Goal: Task Accomplishment & Management: Use online tool/utility

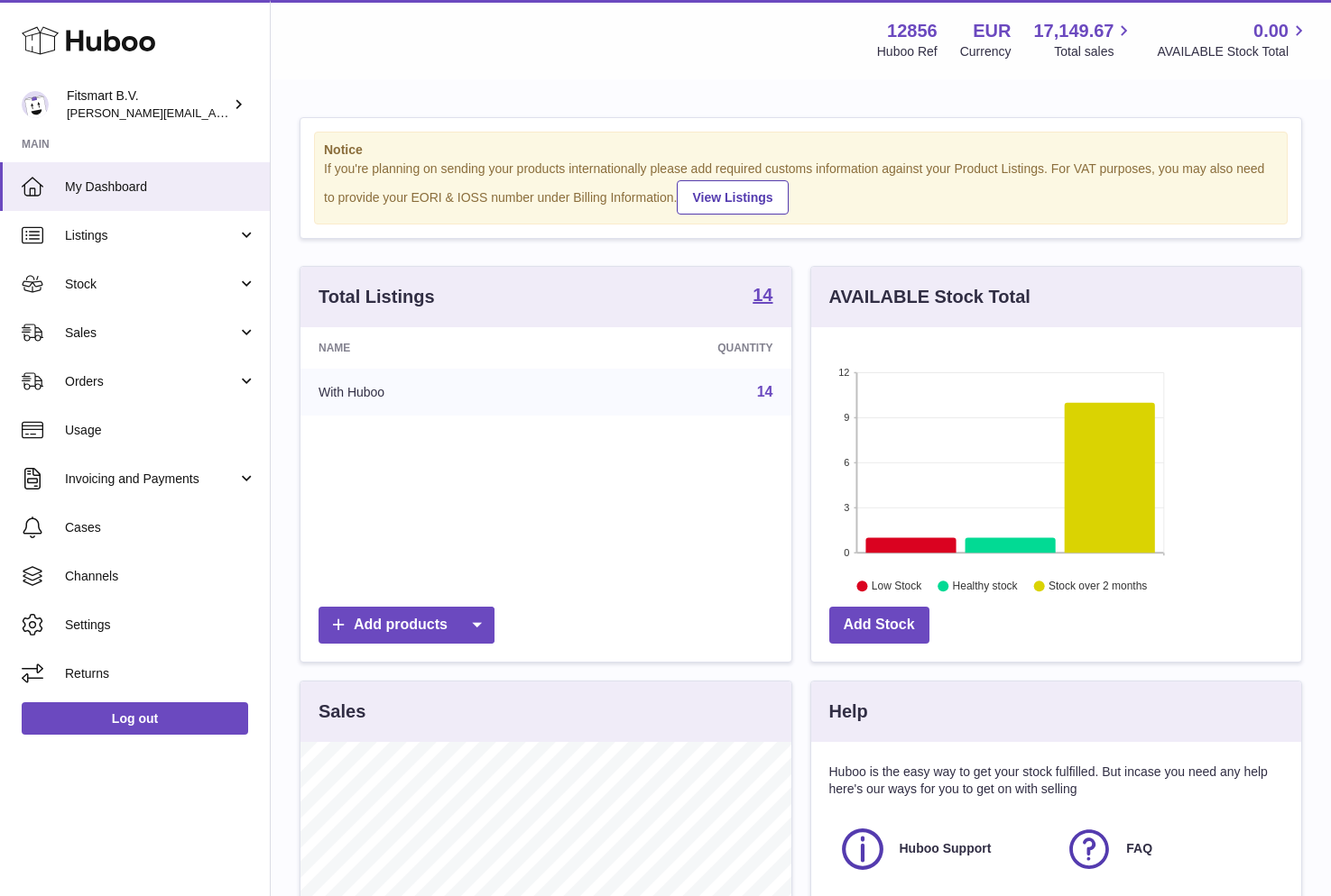
scroll to position [281, 490]
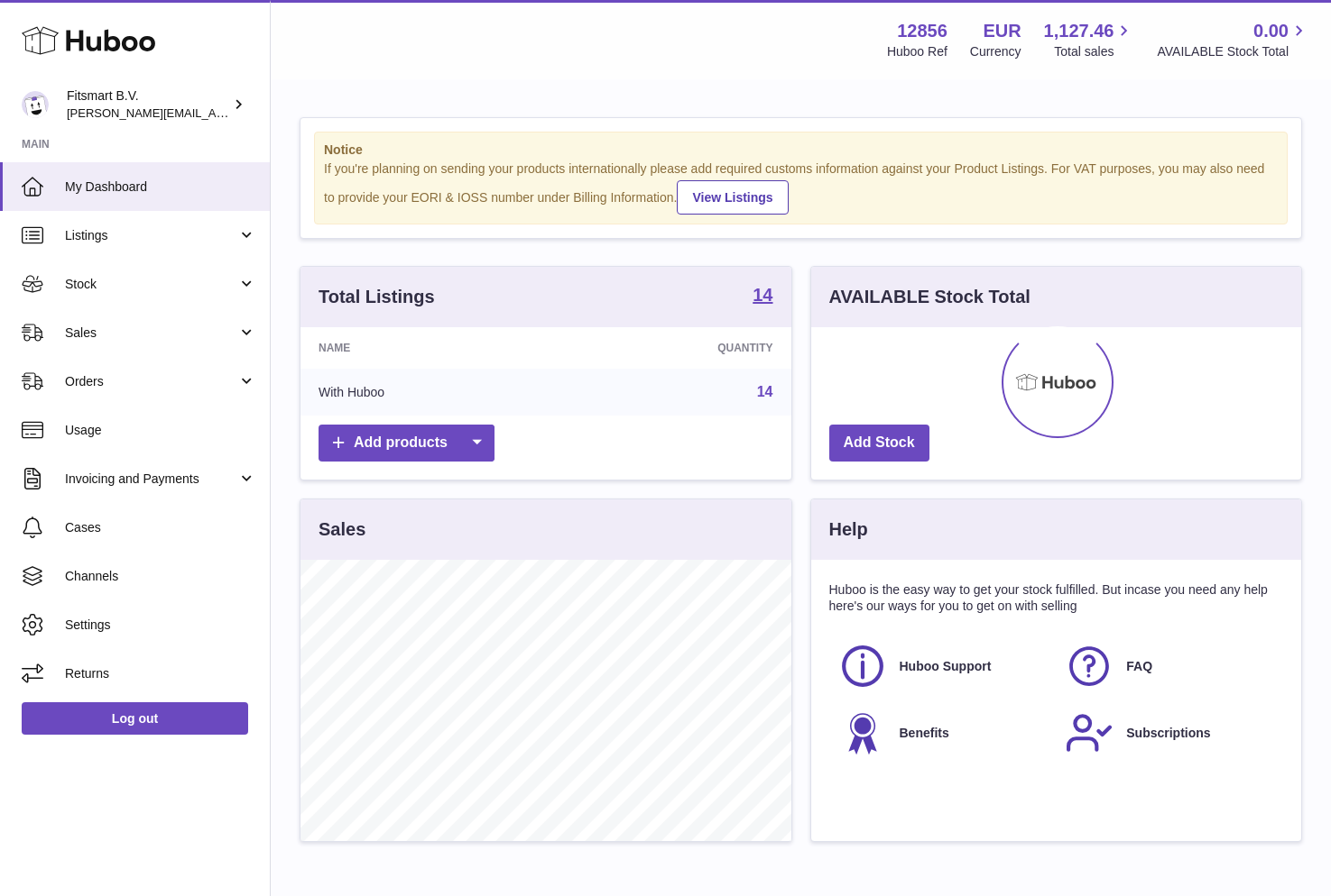
scroll to position [281, 490]
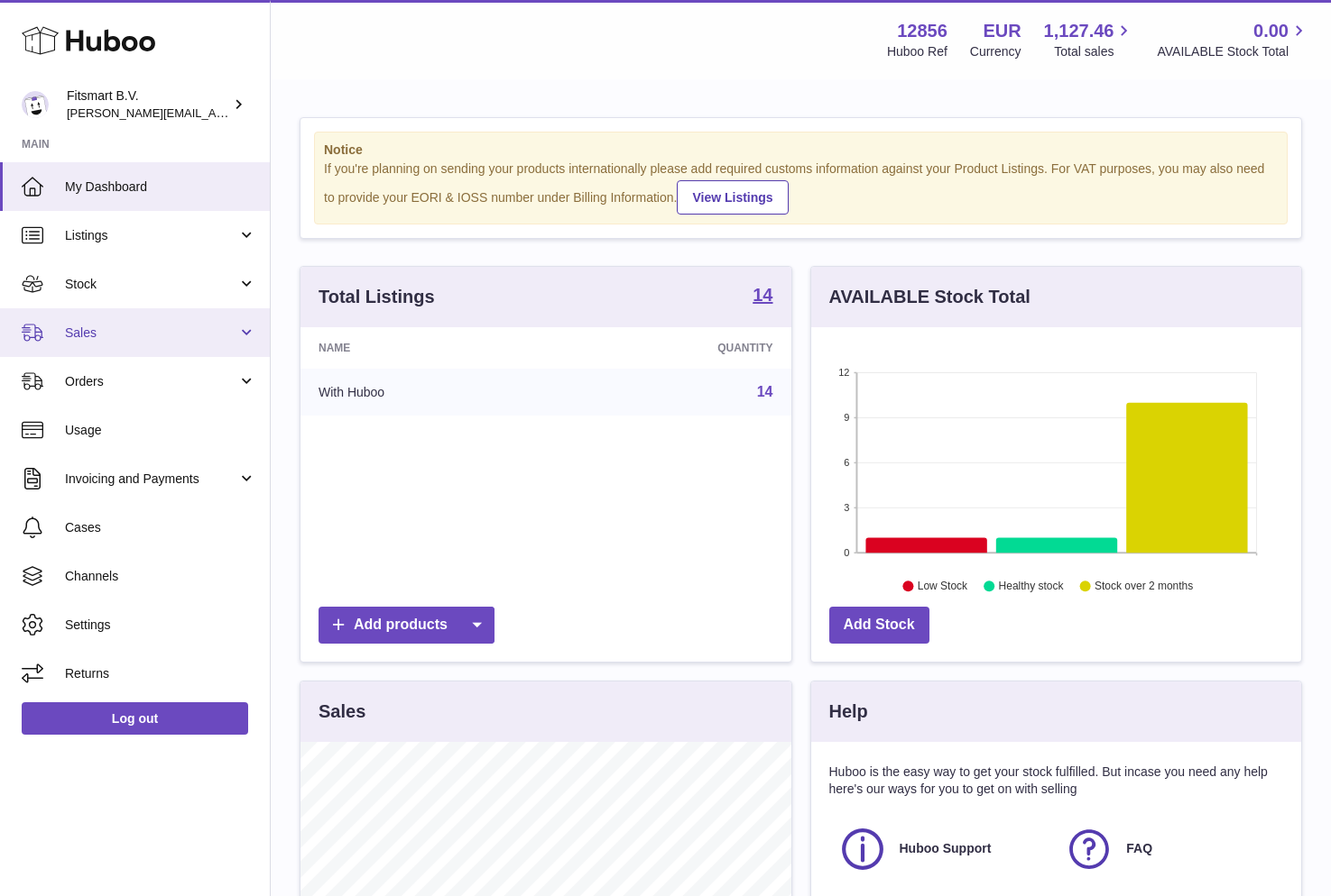
click at [106, 337] on span "Sales" at bounding box center [151, 333] width 172 height 17
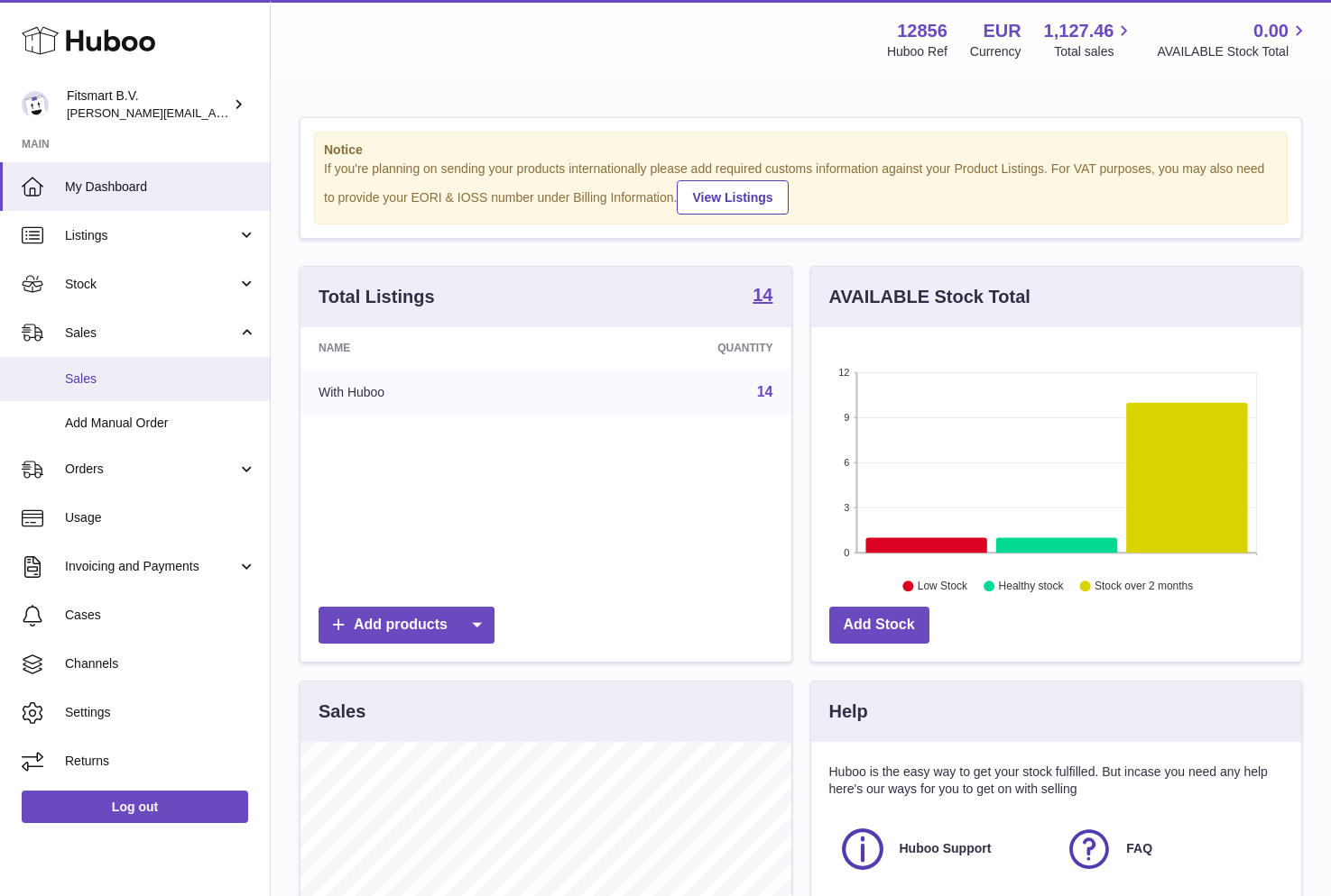
click at [83, 385] on span "Sales" at bounding box center [160, 379] width 192 height 17
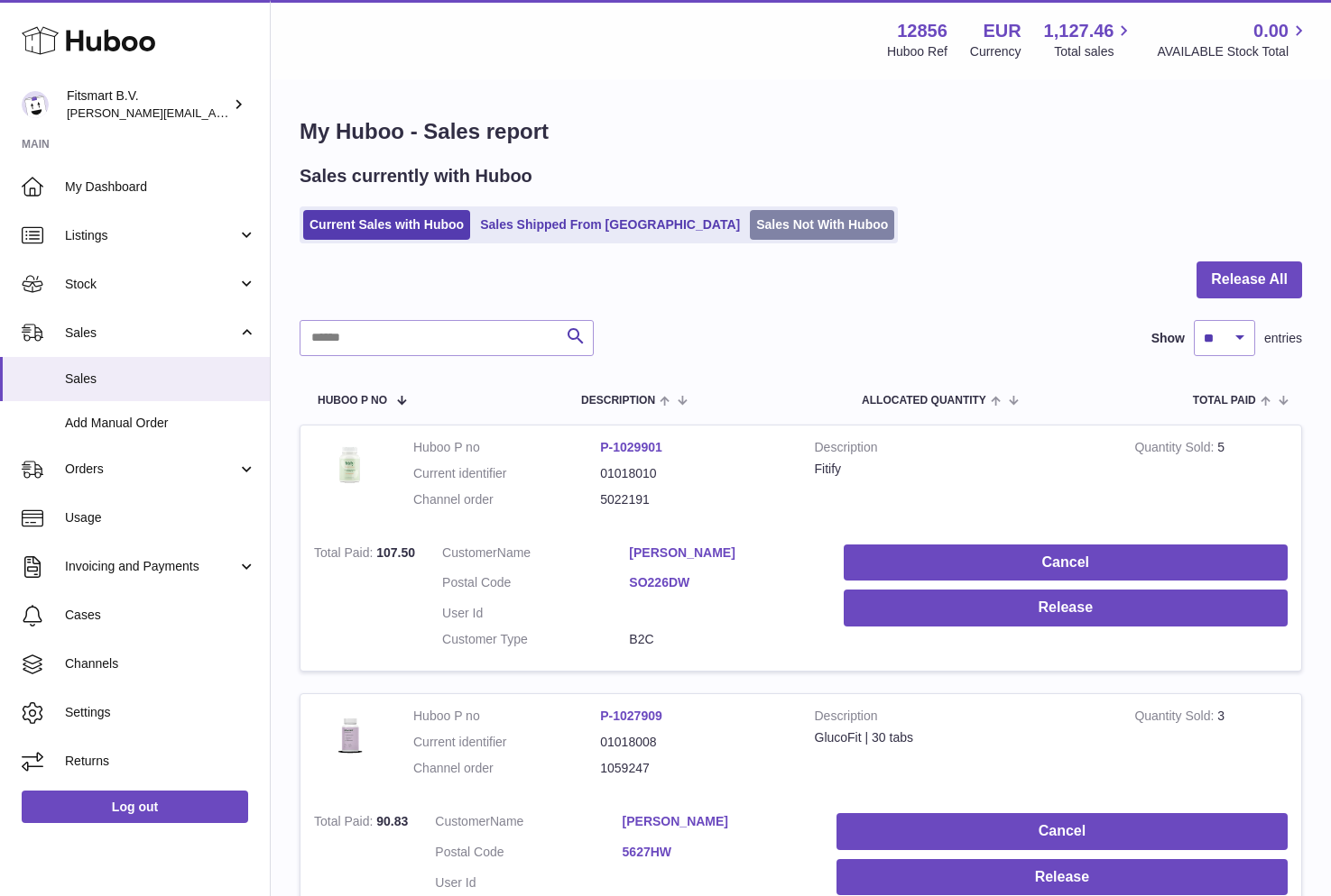
click at [754, 218] on link "Sales Not With Huboo" at bounding box center [821, 224] width 144 height 29
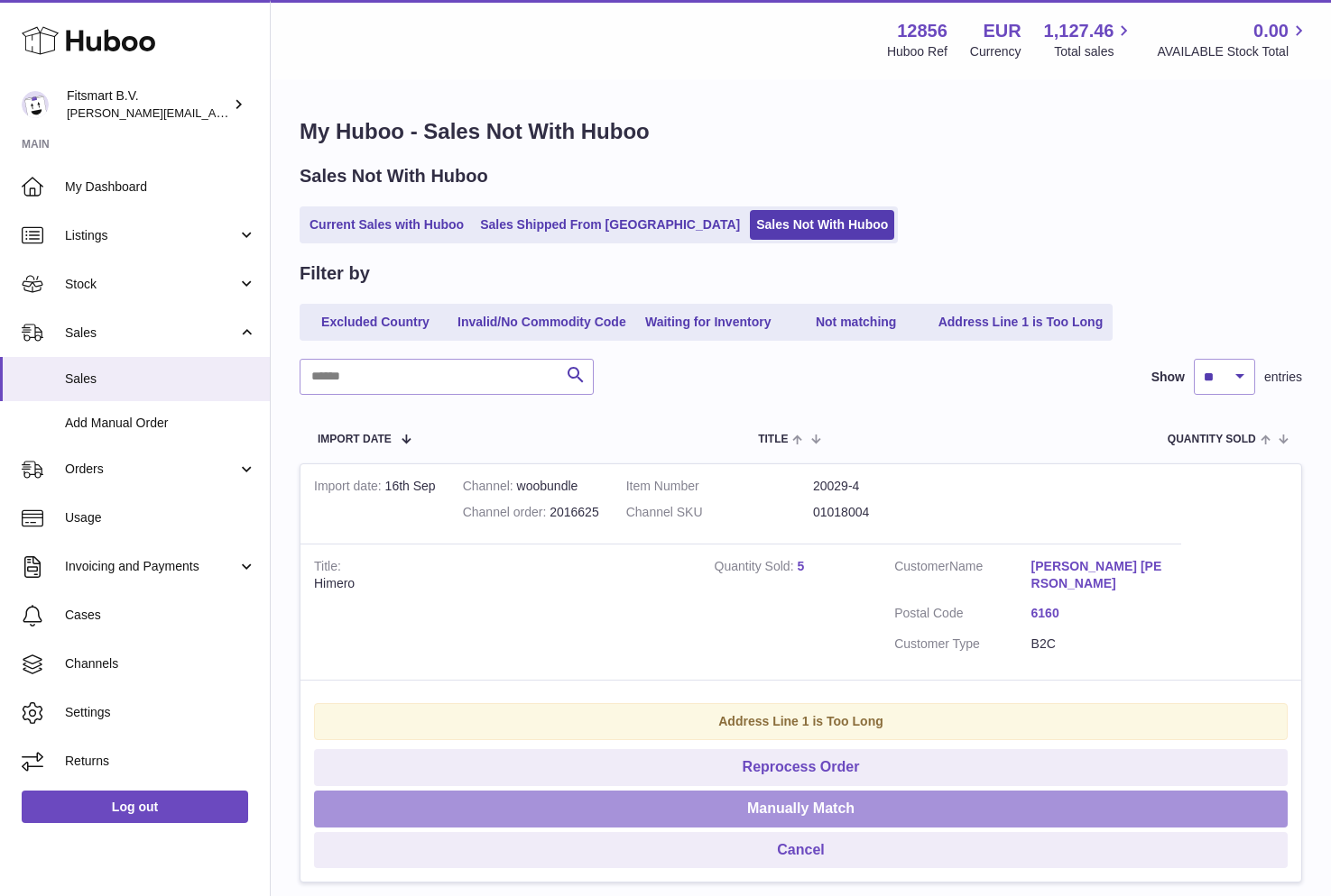
click at [740, 791] on button "Manually Match" at bounding box center [801, 809] width 974 height 37
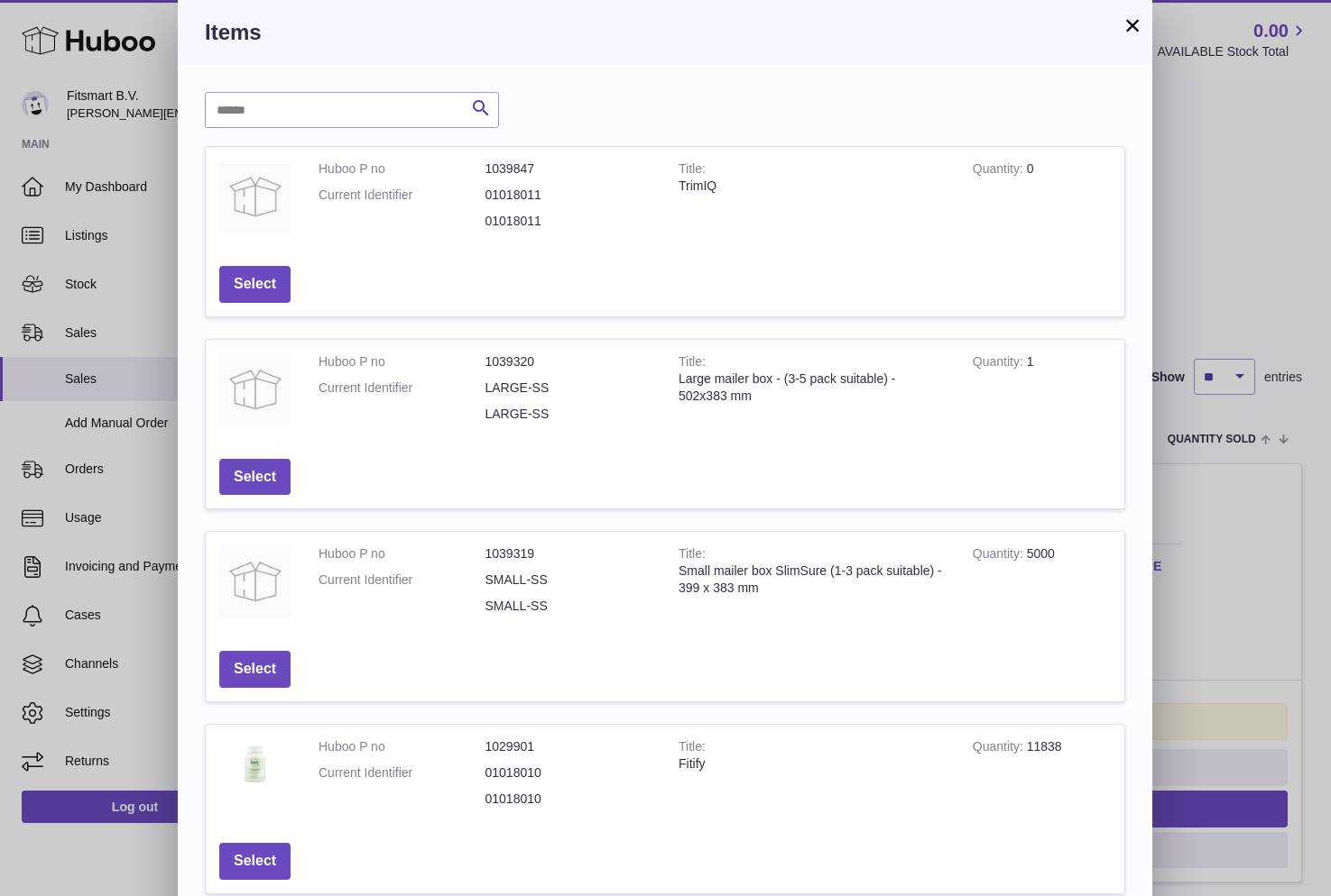
scroll to position [352, 0]
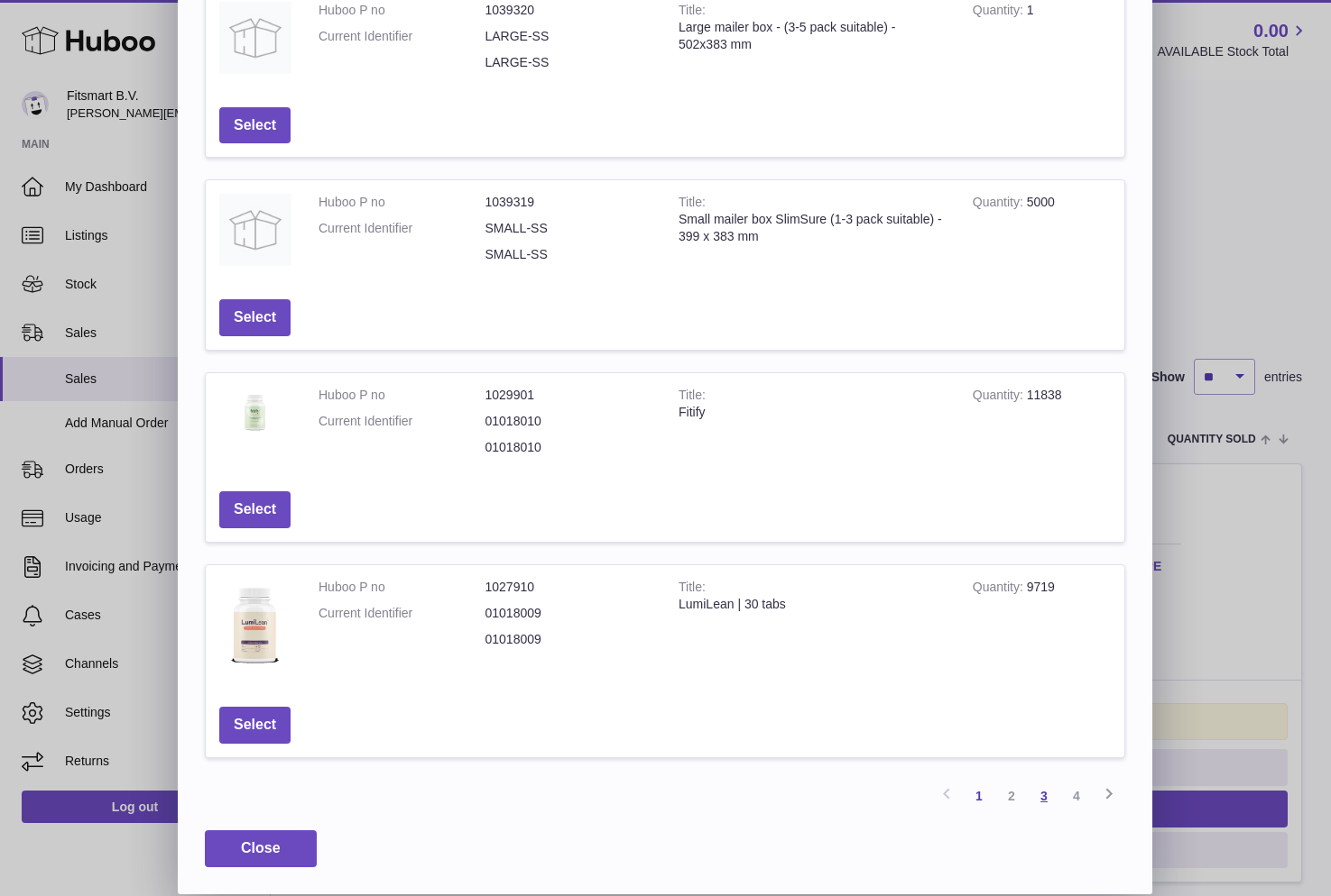
click at [1050, 798] on link "3" at bounding box center [1043, 795] width 32 height 32
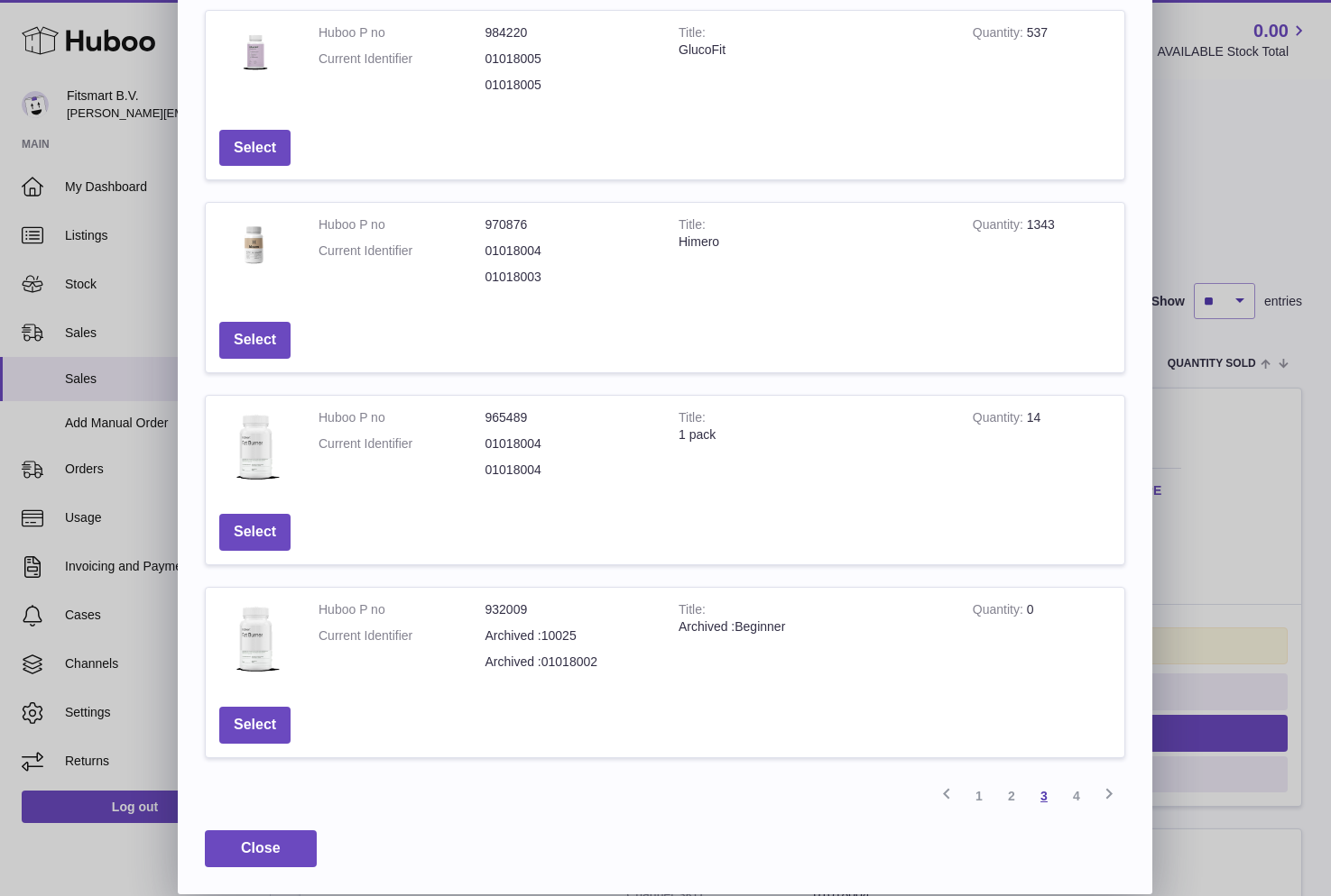
scroll to position [82, 0]
click at [258, 323] on button "Select" at bounding box center [255, 340] width 72 height 37
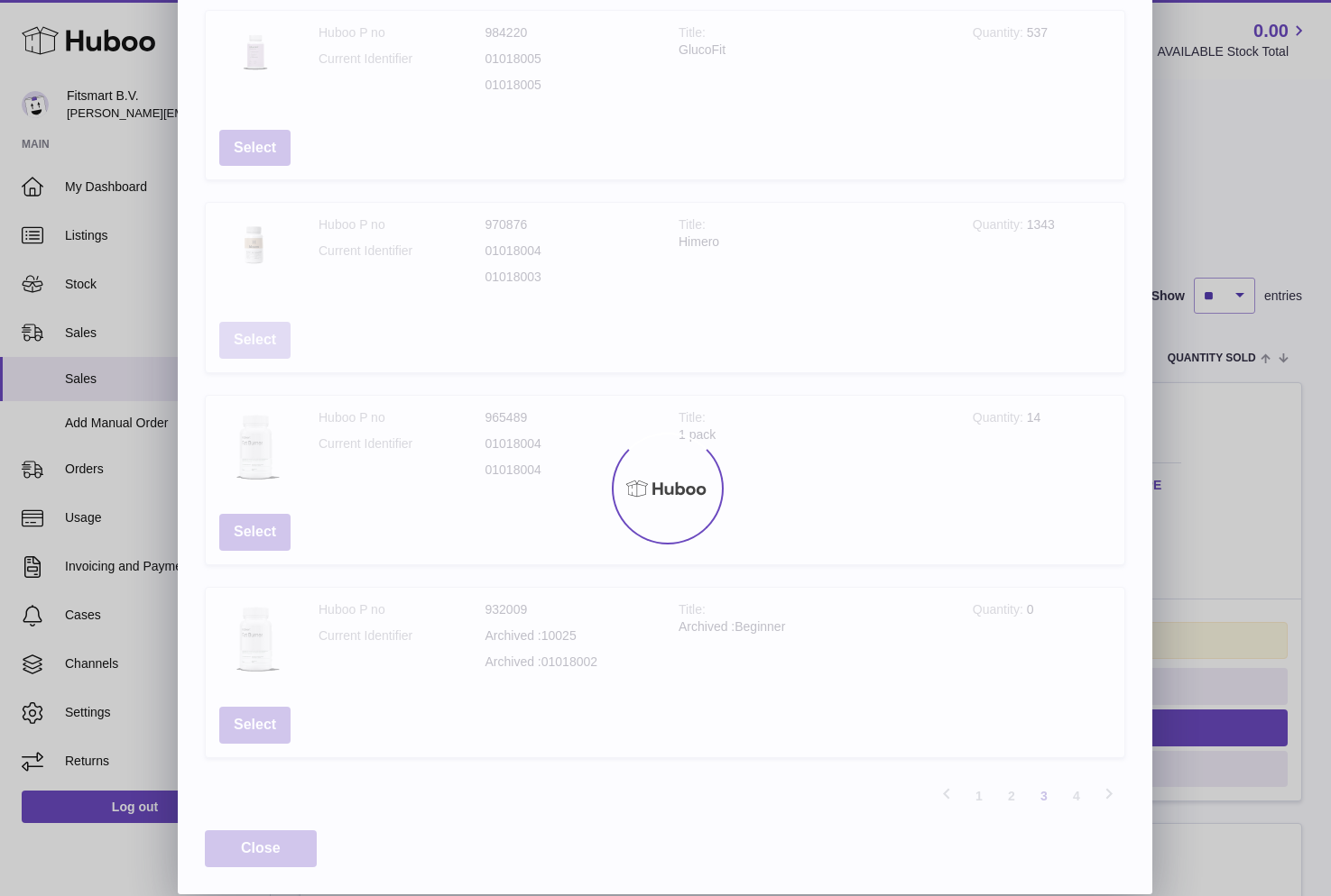
scroll to position [0, 0]
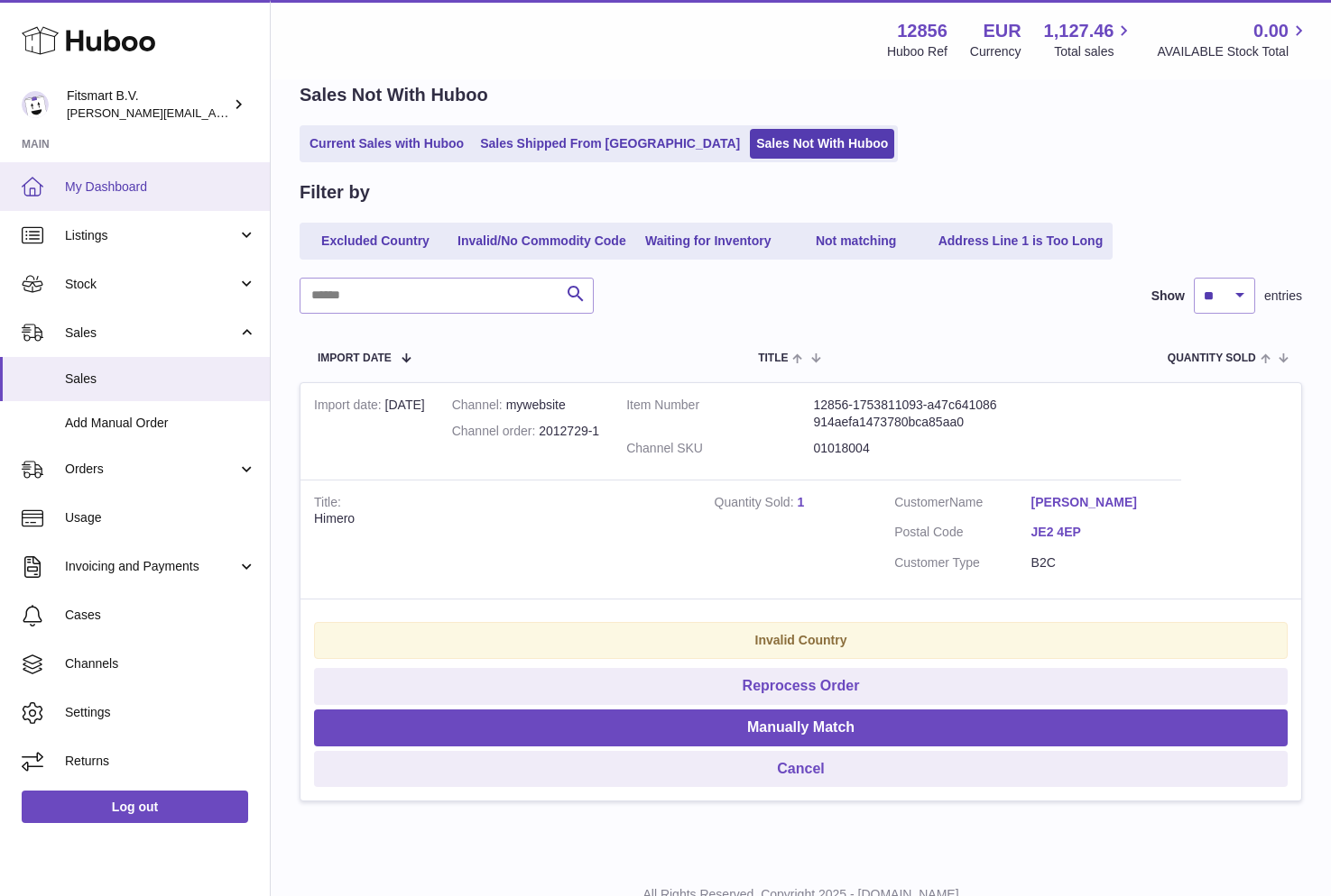
click at [109, 179] on span "My Dashboard" at bounding box center [160, 187] width 192 height 17
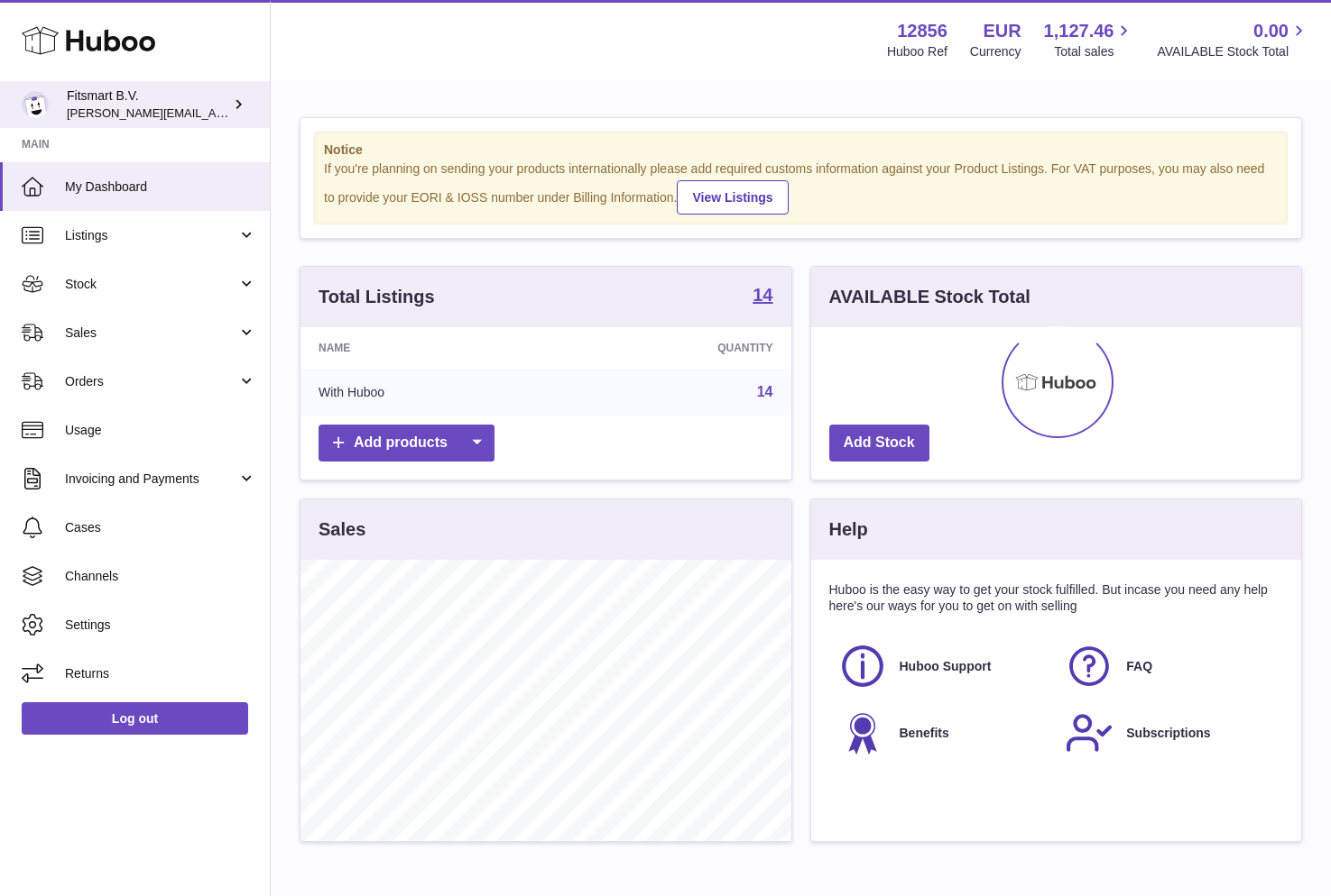
scroll to position [281, 490]
